Goal: Task Accomplishment & Management: Use online tool/utility

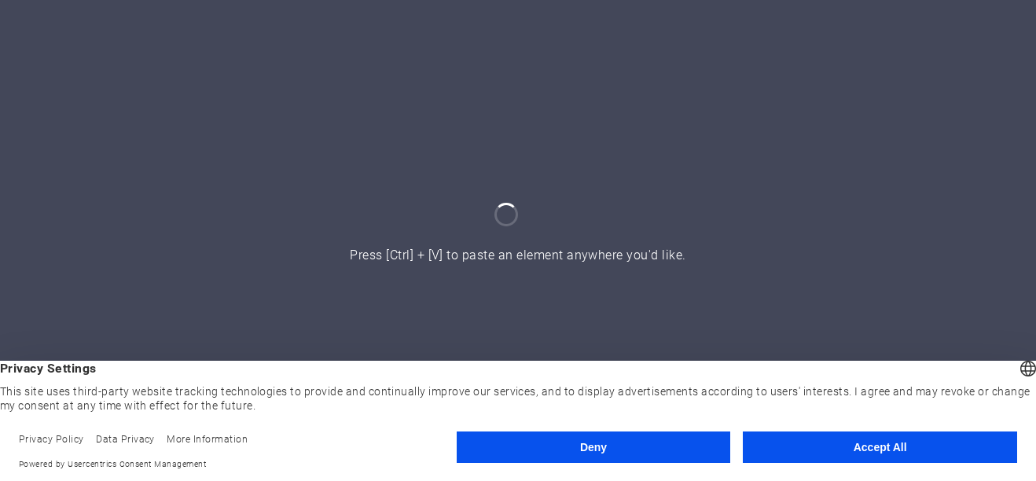
click at [956, 442] on button "Accept All" at bounding box center [880, 446] width 274 height 31
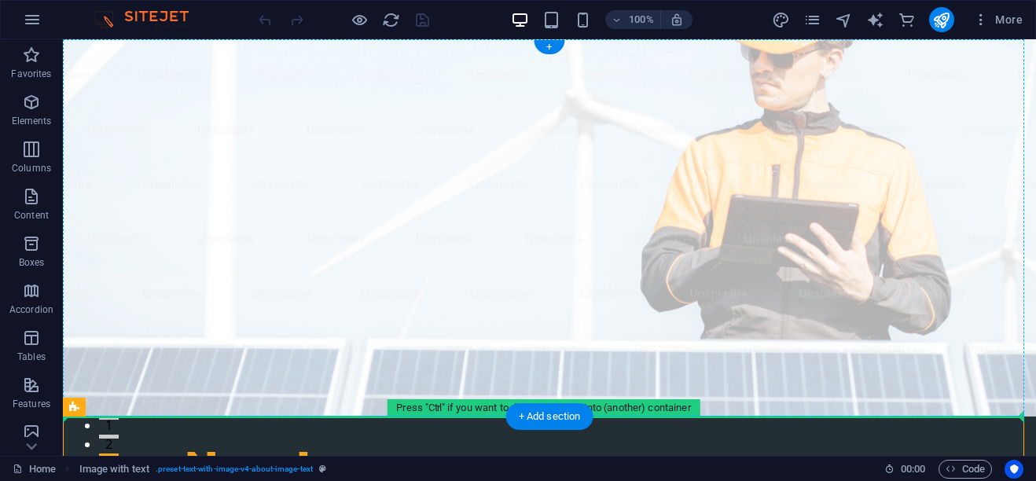
drag, startPoint x: 215, startPoint y: 455, endPoint x: 157, endPoint y: 288, distance: 176.2
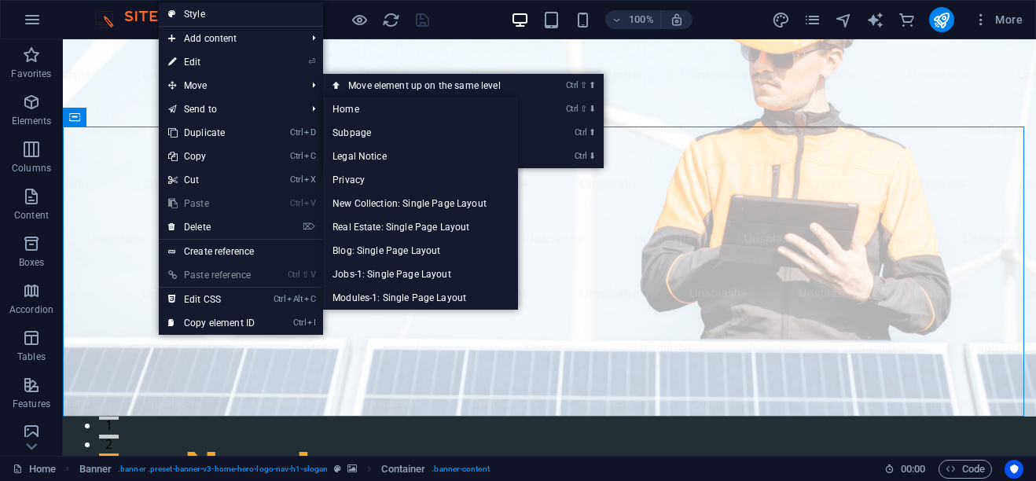
click at [199, 53] on link "⏎ Edit" at bounding box center [211, 62] width 105 height 24
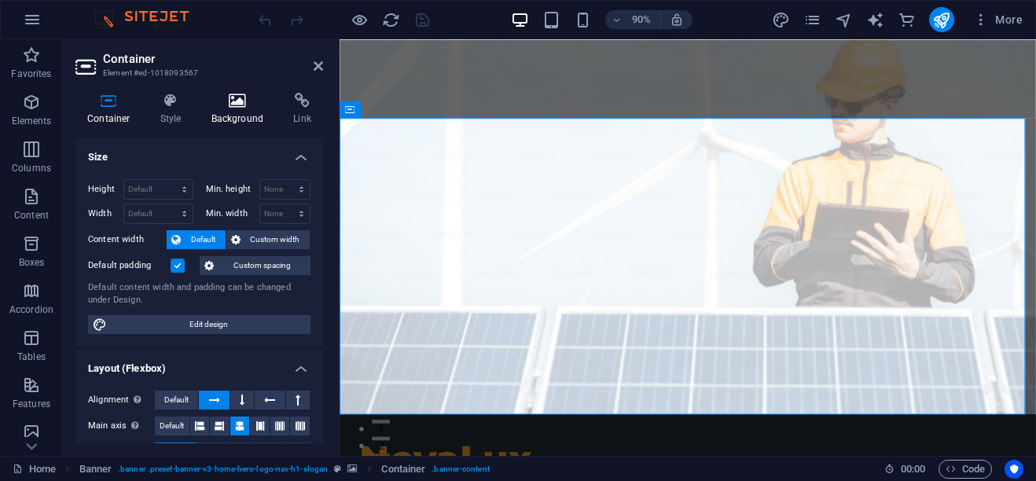
click at [234, 107] on icon at bounding box center [238, 101] width 76 height 16
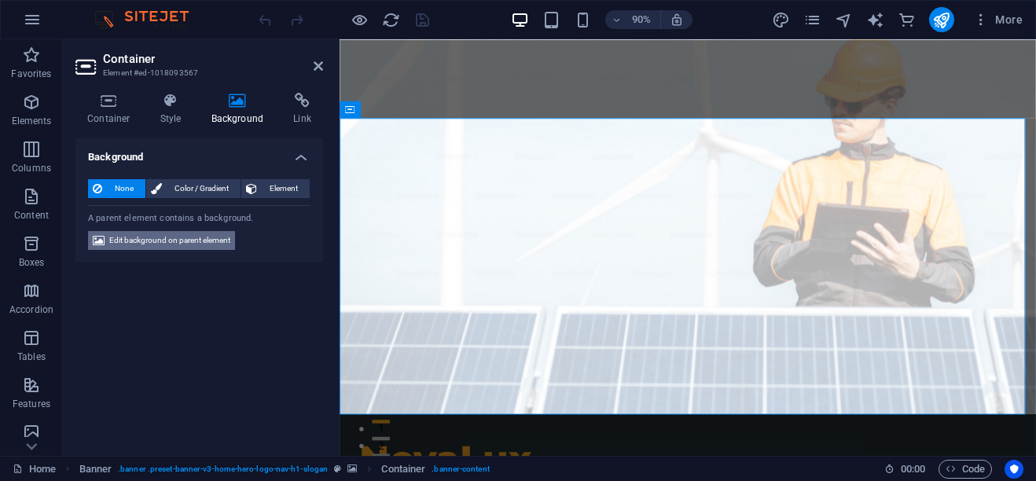
click at [160, 240] on span "Edit background on parent element" at bounding box center [169, 240] width 121 height 19
